Goal: Find specific page/section: Find specific page/section

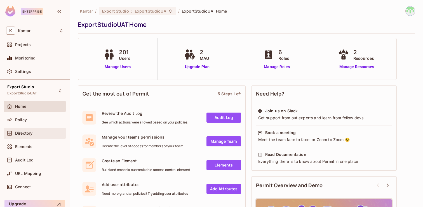
click at [43, 136] on div "Directory" at bounding box center [34, 133] width 57 height 7
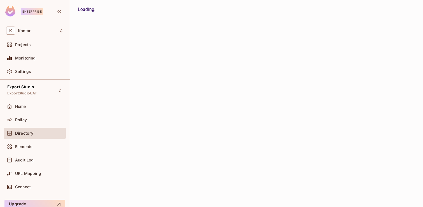
click at [37, 152] on div "Elements" at bounding box center [35, 147] width 62 height 13
click at [35, 159] on div "Audit Log" at bounding box center [39, 160] width 48 height 4
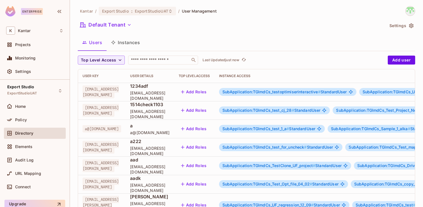
scroll to position [188, 0]
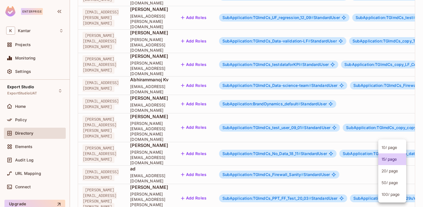
click at [384, 188] on body "Enterprise K Kantar Projects Monitoring Settings Export Studio ExportStudioUAT …" at bounding box center [211, 103] width 423 height 207
click at [385, 200] on li "100 / page" at bounding box center [392, 195] width 28 height 12
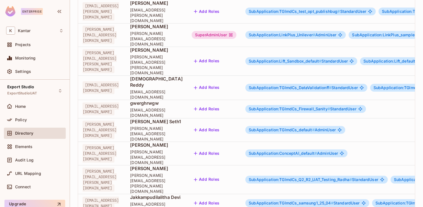
scroll to position [1757, 0]
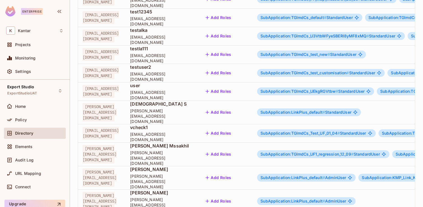
scroll to position [1738, 0]
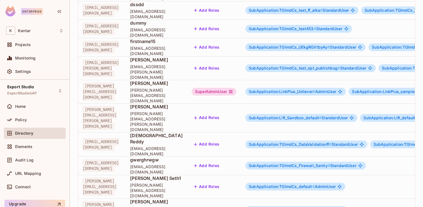
scroll to position [1757, 0]
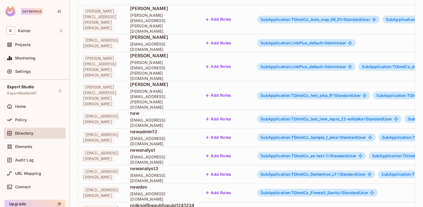
scroll to position [0, 0]
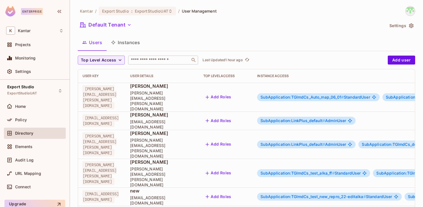
click at [157, 58] on input "text" at bounding box center [159, 60] width 59 height 6
paste input "**********"
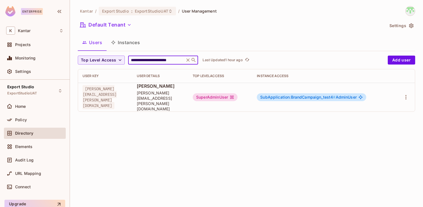
type input "**********"
click at [288, 95] on span "SubApplication:BrandCampaign_test4 #" at bounding box center [297, 97] width 75 height 5
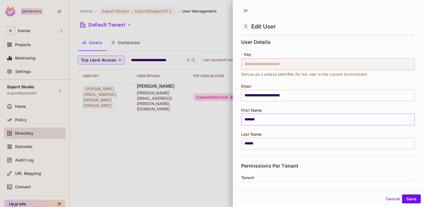
scroll to position [107, 0]
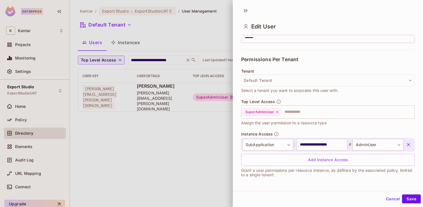
click at [389, 200] on button "Cancel" at bounding box center [393, 199] width 18 height 9
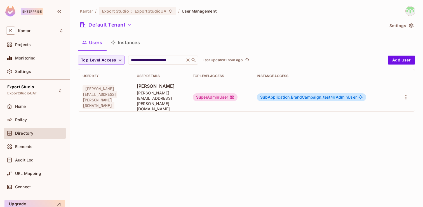
click at [222, 165] on div "**********" at bounding box center [246, 103] width 353 height 207
